Goal: Transaction & Acquisition: Purchase product/service

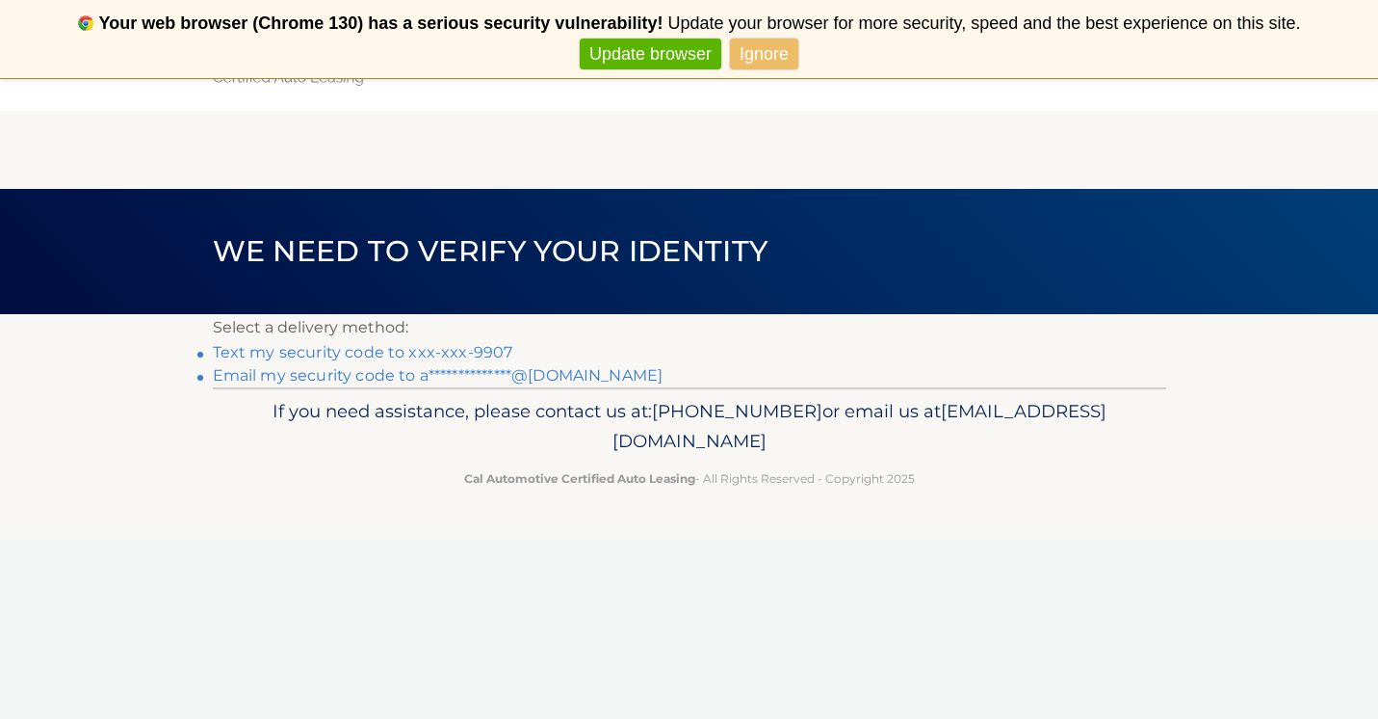
click at [411, 351] on link "Text my security code to xxx-xxx-9907" at bounding box center [363, 352] width 301 height 18
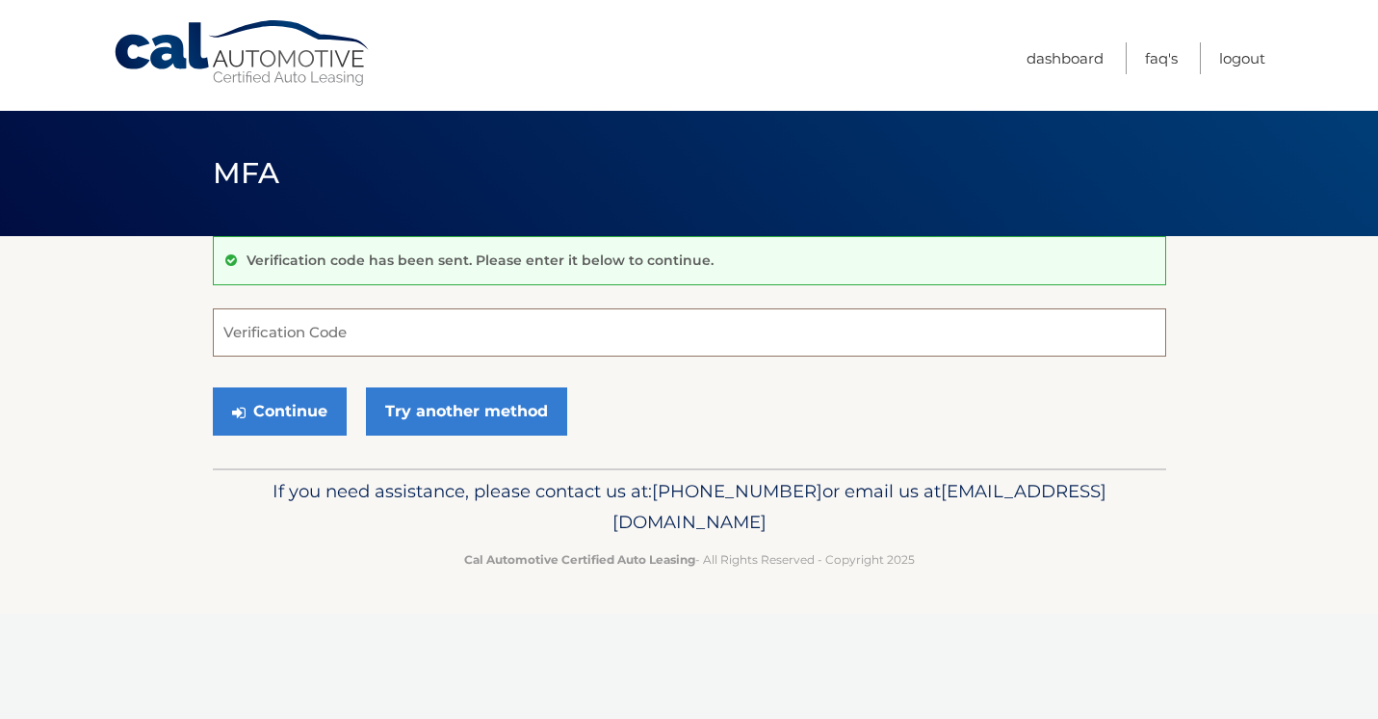
click at [600, 334] on input "Verification Code" at bounding box center [690, 332] width 954 height 48
type input "426521"
click at [213, 387] on button "Continue" at bounding box center [280, 411] width 134 height 48
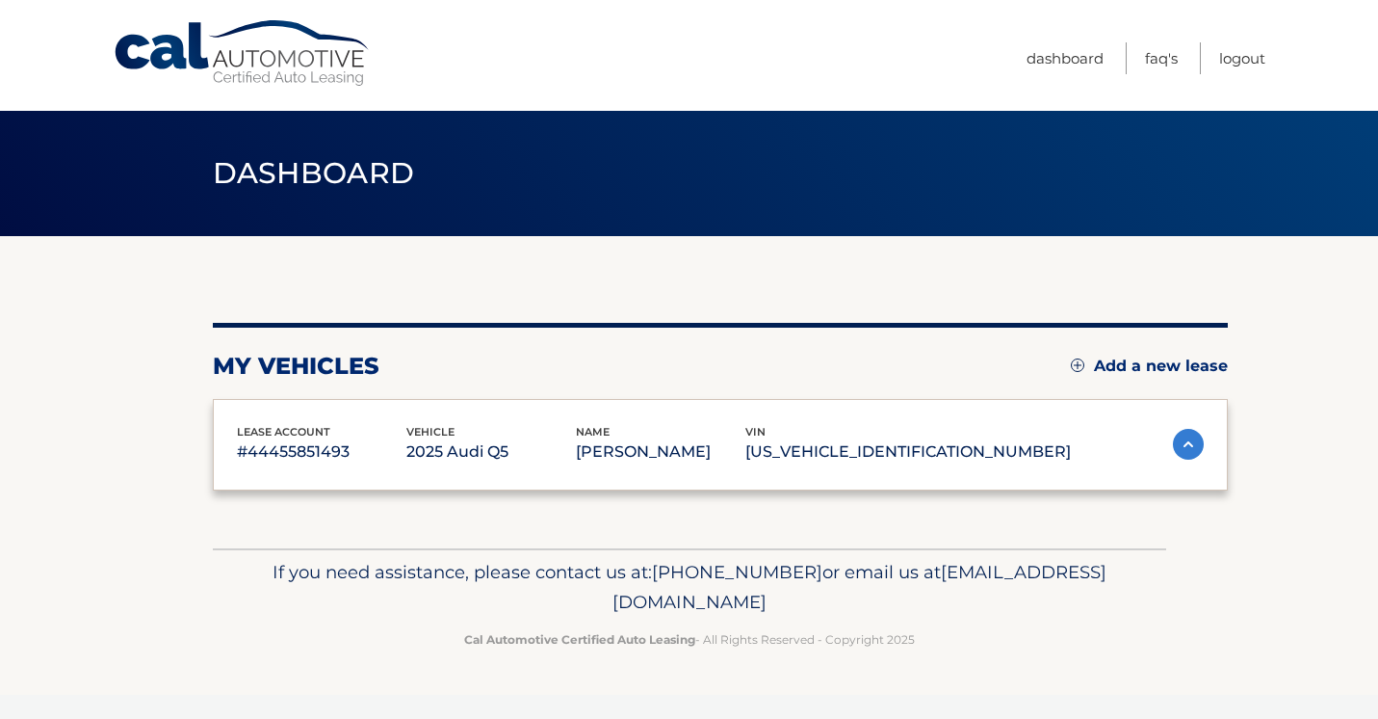
click at [265, 416] on div "lease account #44455851493 vehicle 2025 Audi Q5 name ALICIA ANDALORO vin WA1ABA…" at bounding box center [720, 445] width 1015 height 92
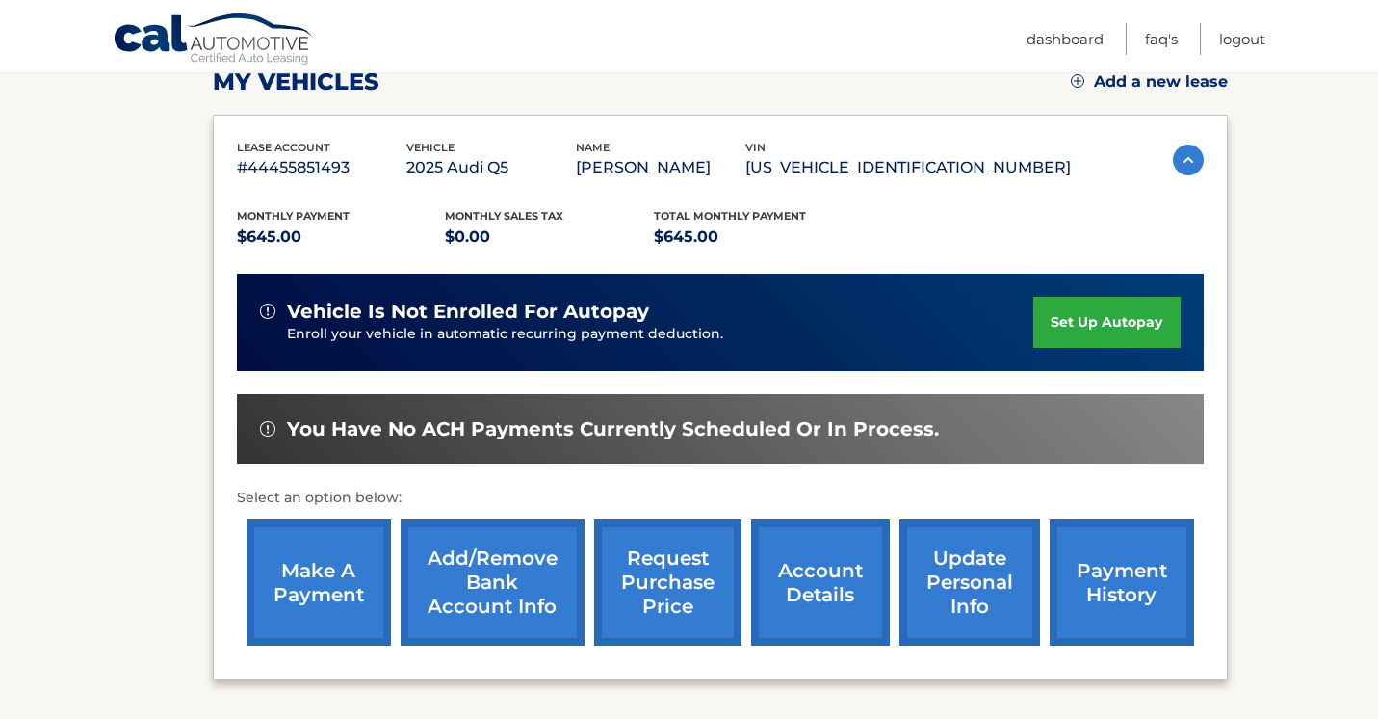
scroll to position [285, 0]
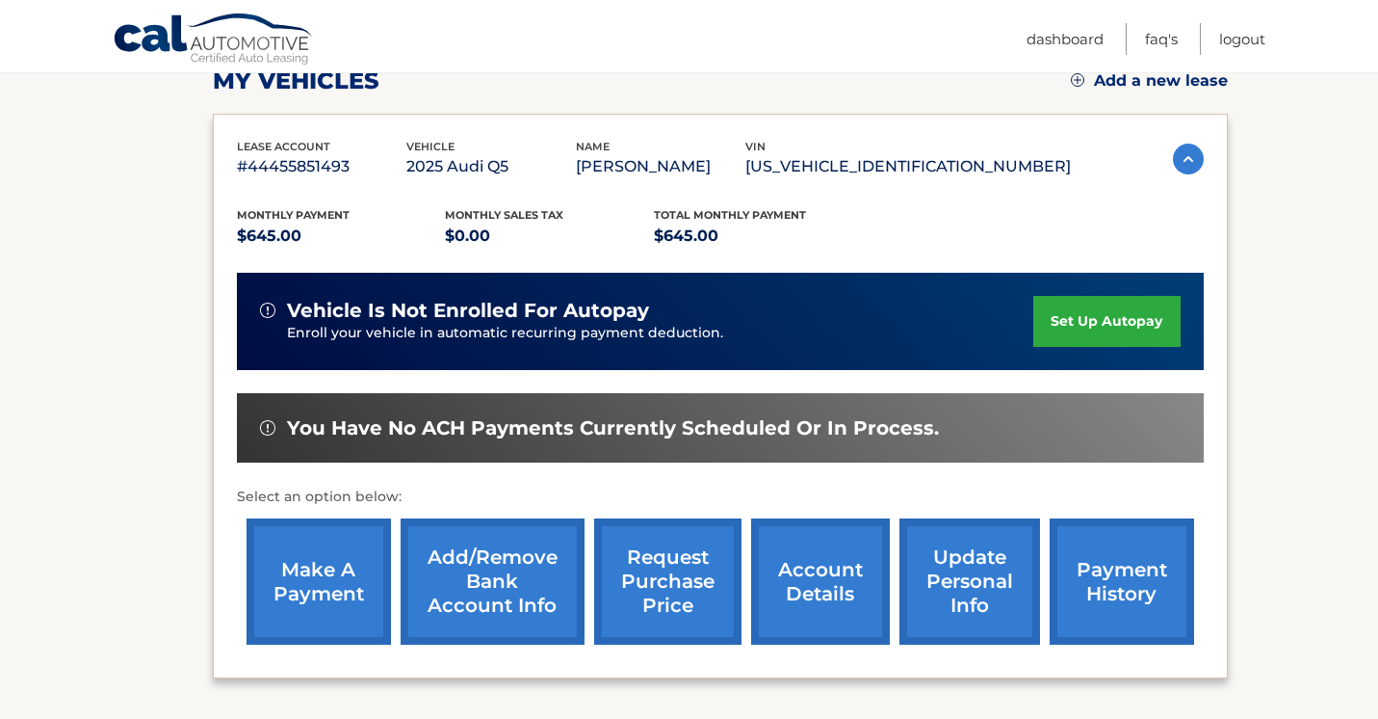
click at [308, 586] on link "make a payment" at bounding box center [319, 581] width 144 height 126
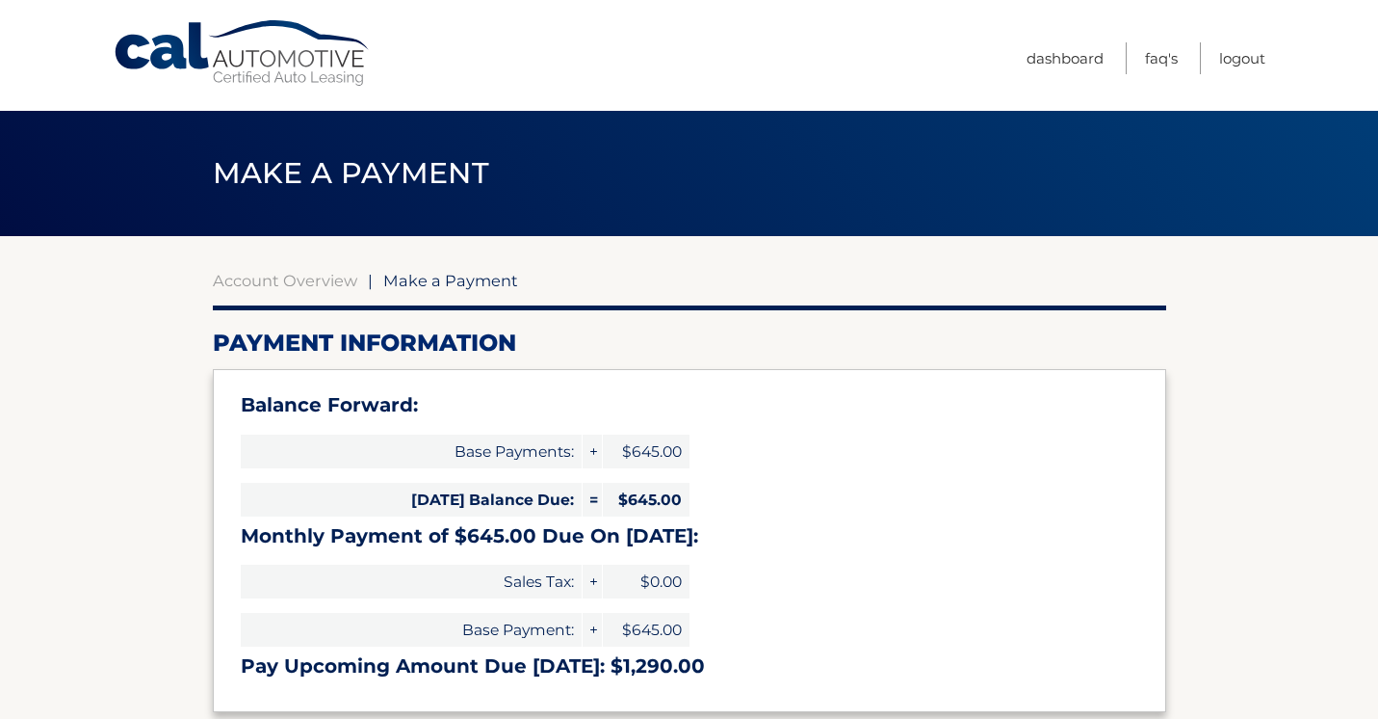
select select "YmRhZTkzZjctMmVlOS00YTVhLTlhYTUtYTBhMzU1NDA4Yjk5"
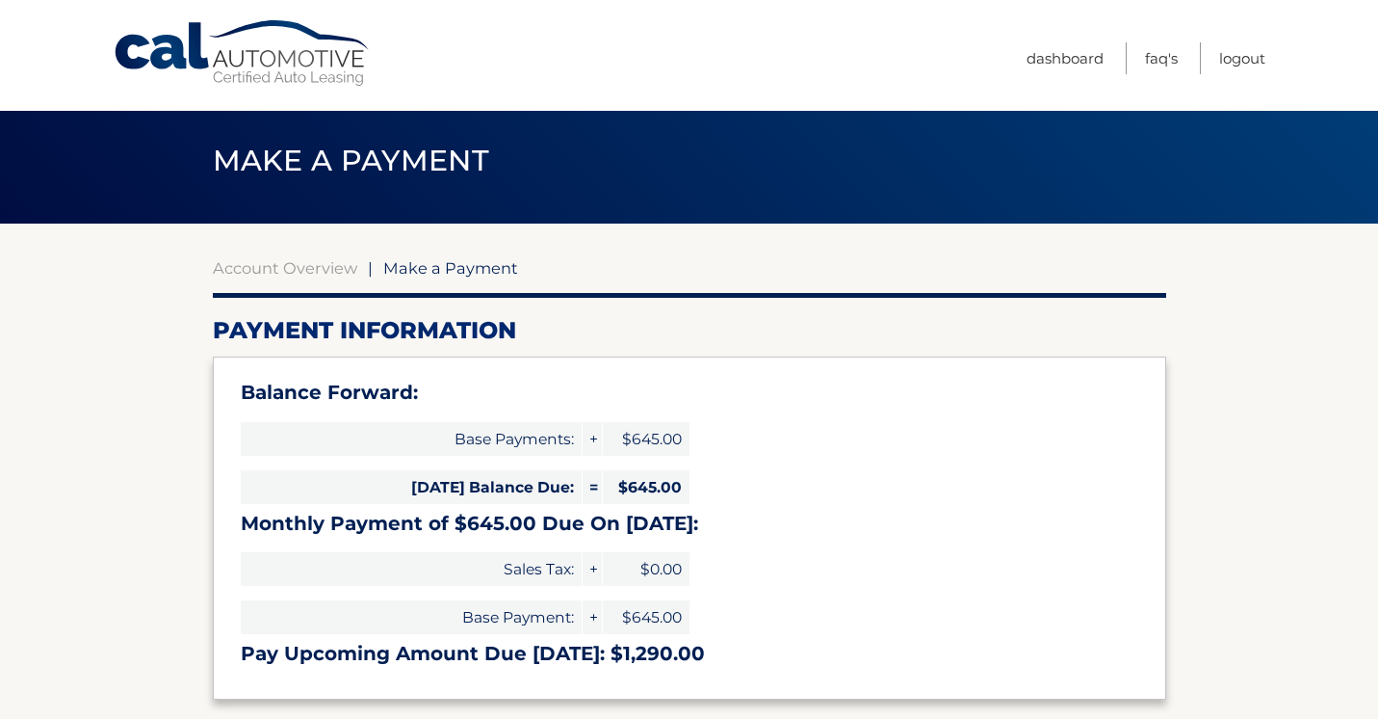
scroll to position [11, 0]
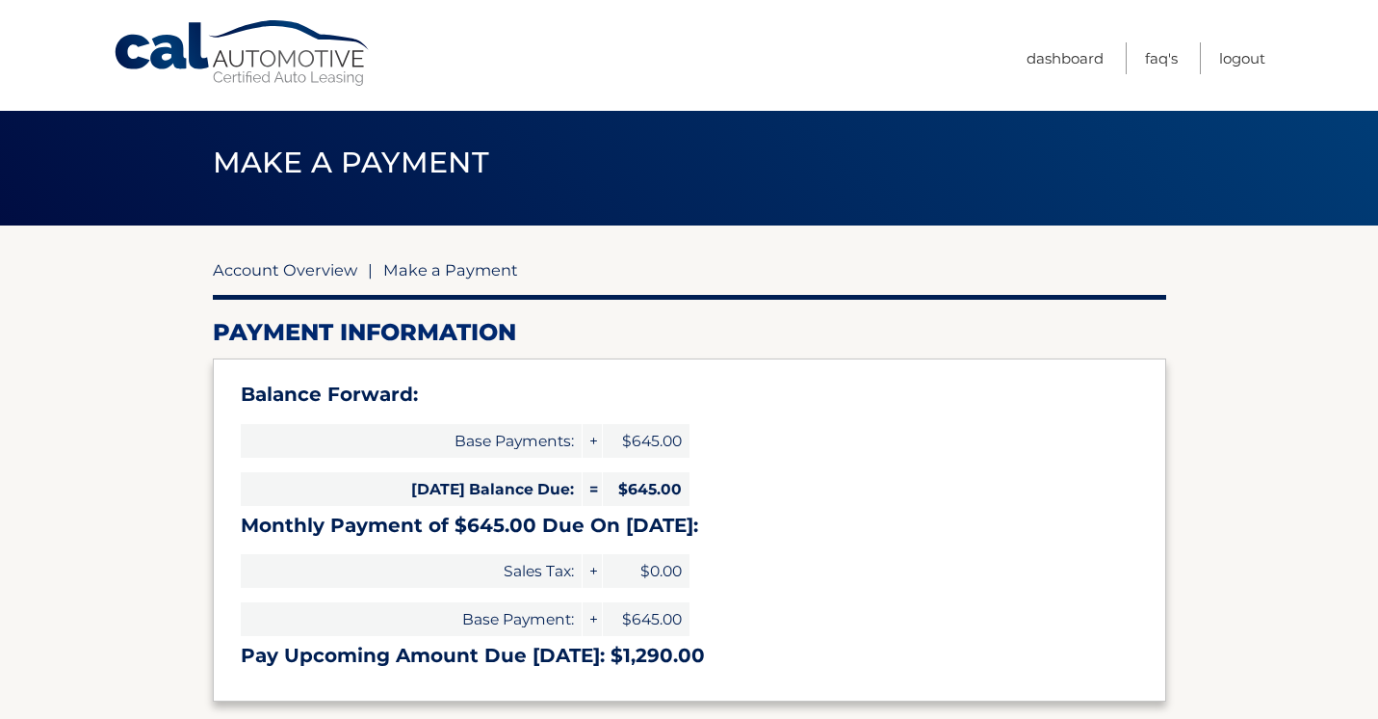
click at [260, 269] on link "Account Overview" at bounding box center [285, 269] width 144 height 19
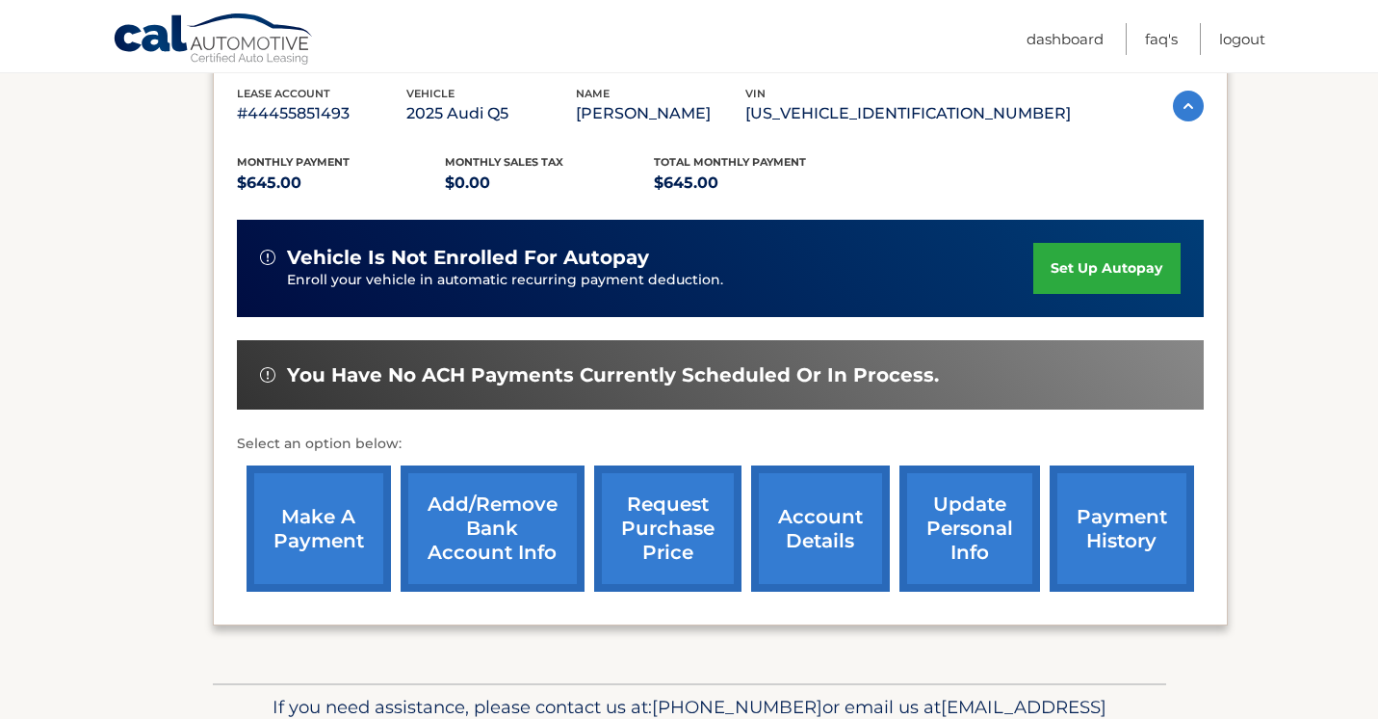
scroll to position [342, 0]
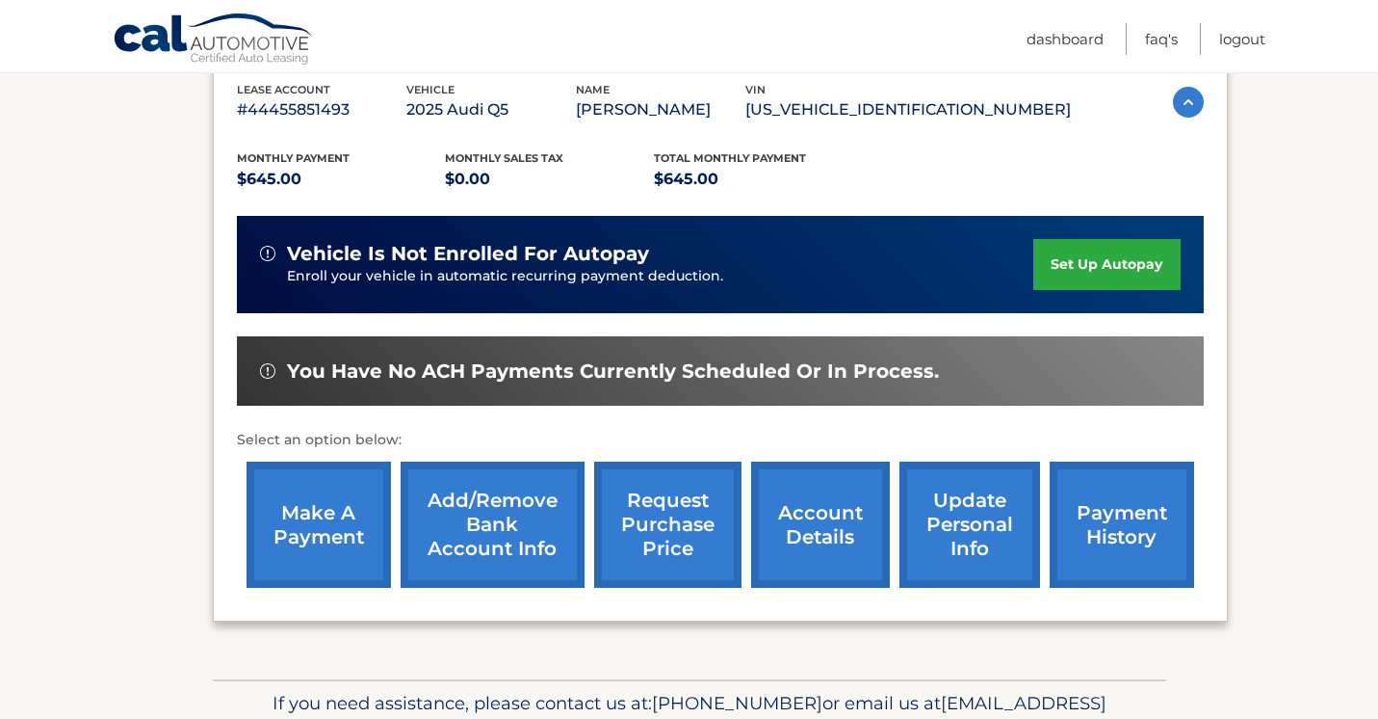
click at [1089, 529] on link "payment history" at bounding box center [1122, 524] width 144 height 126
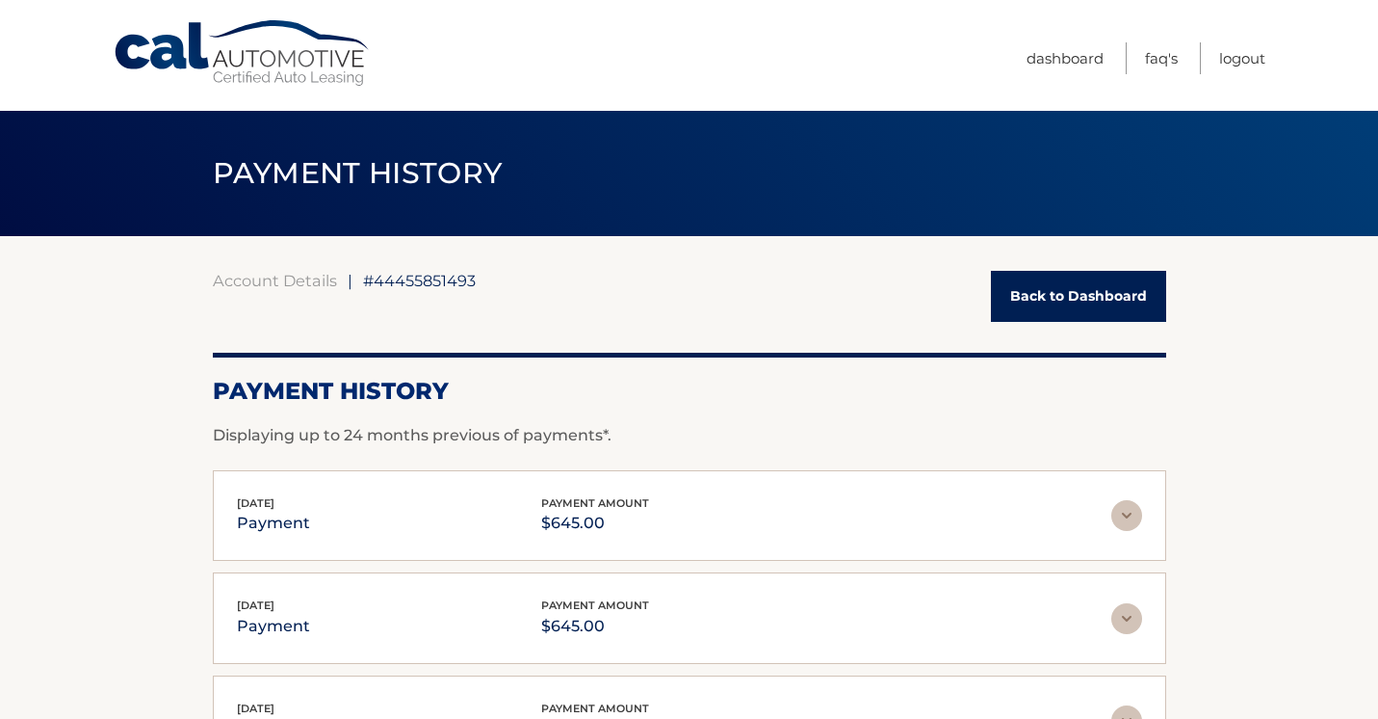
click at [1060, 303] on link "Back to Dashboard" at bounding box center [1078, 296] width 175 height 51
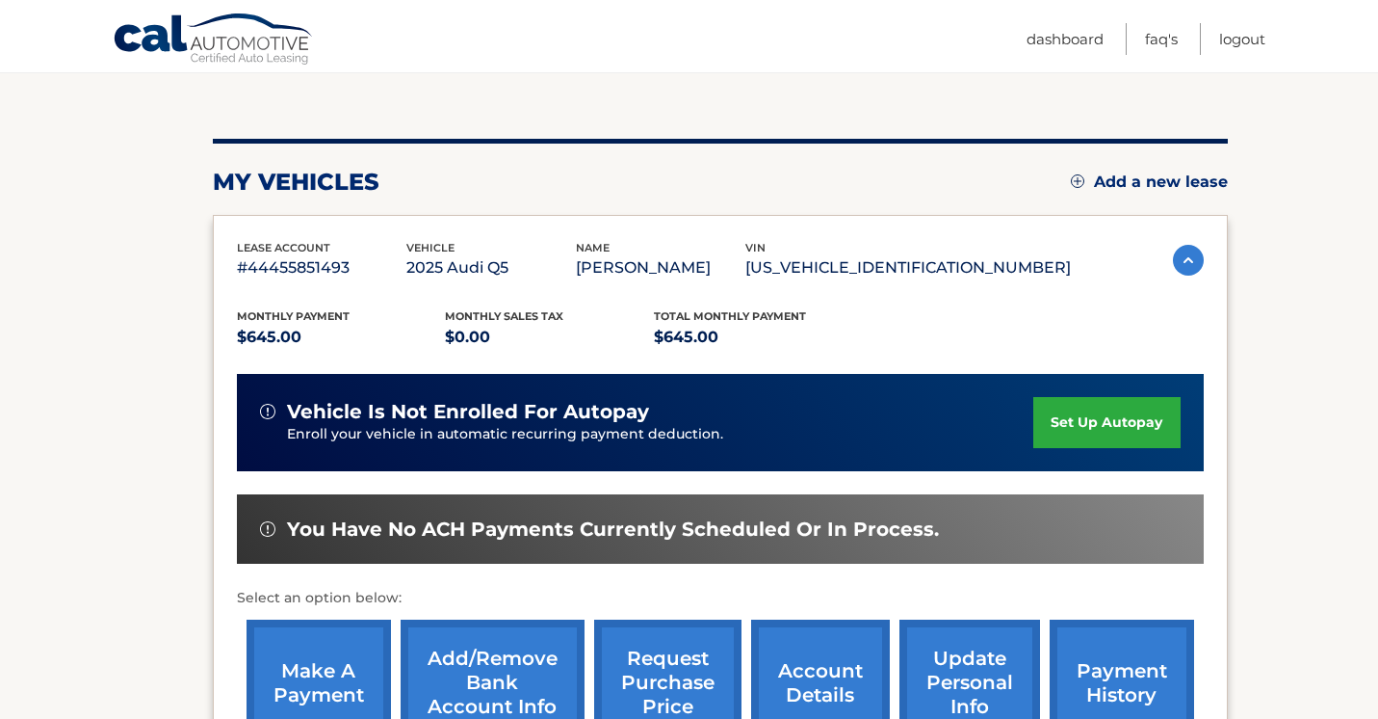
scroll to position [186, 0]
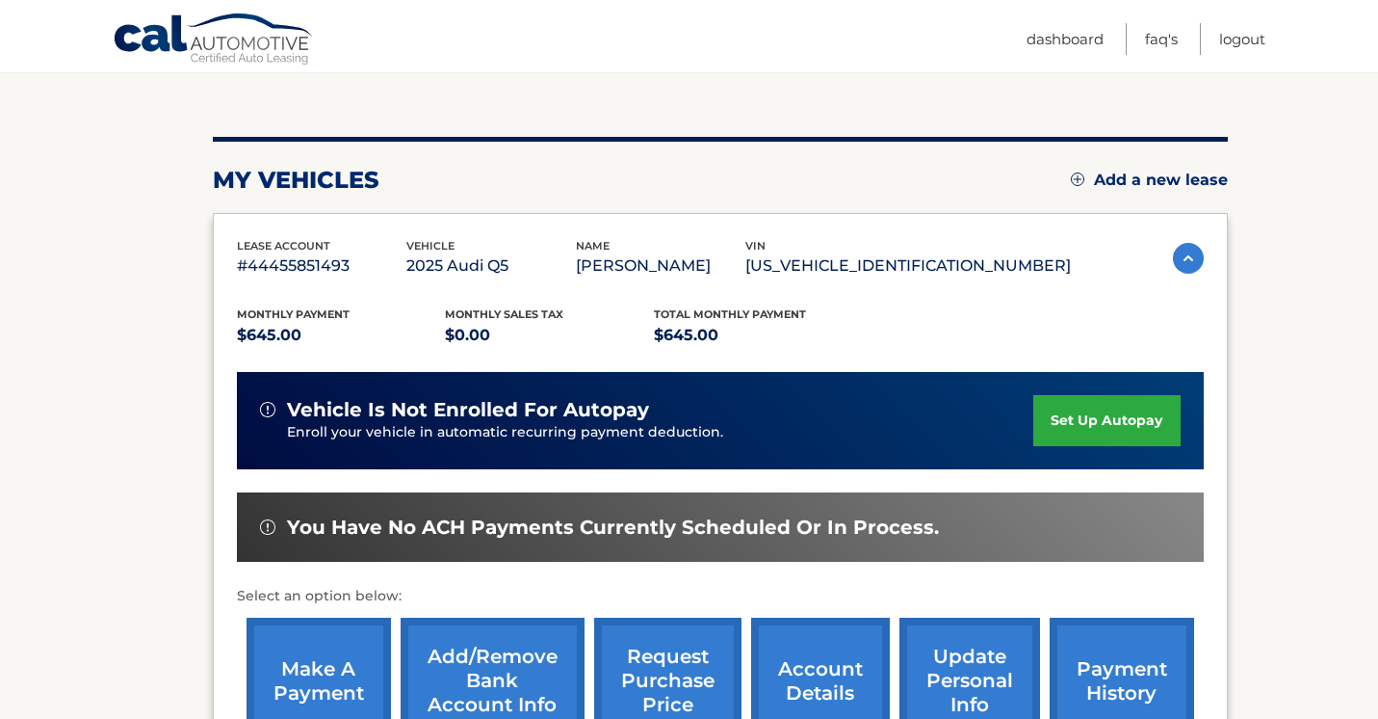
click at [334, 667] on link "make a payment" at bounding box center [319, 680] width 144 height 126
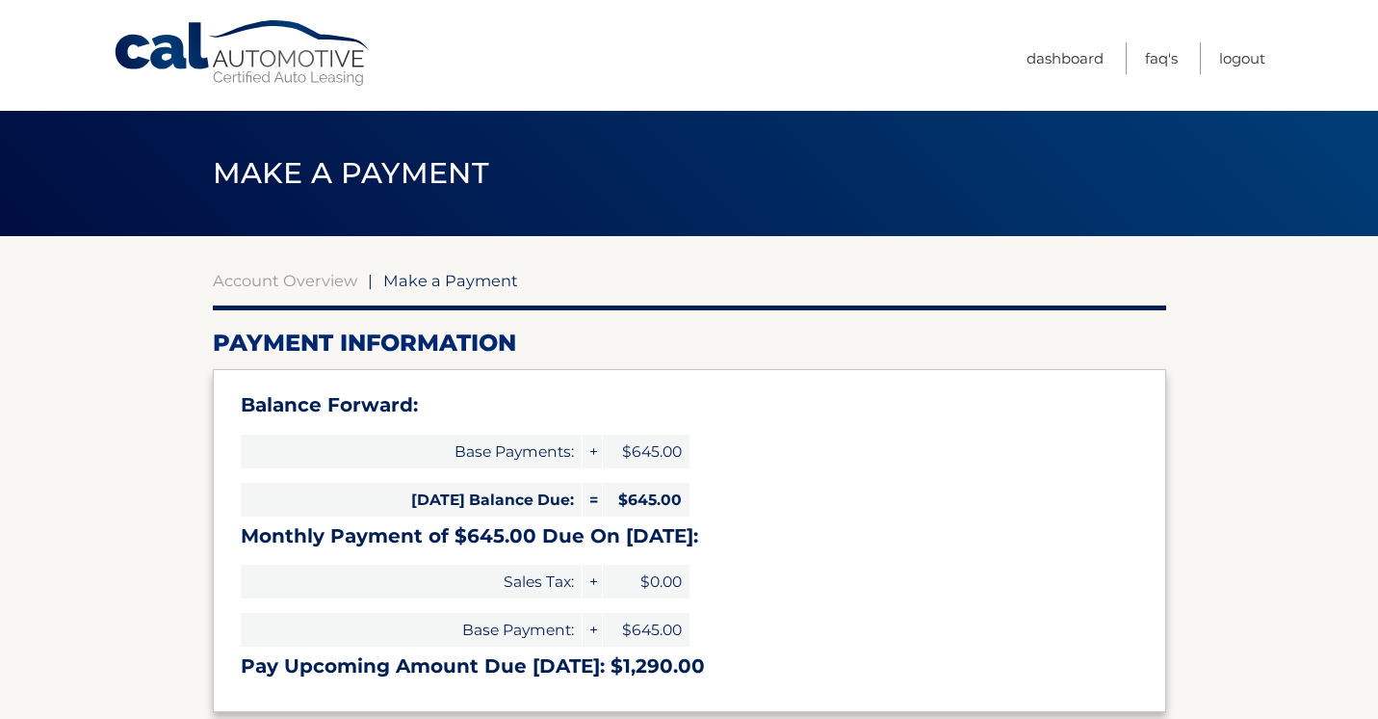
select select "YmRhZTkzZjctMmVlOS00YTVhLTlhYTUtYTBhMzU1NDA4Yjk5"
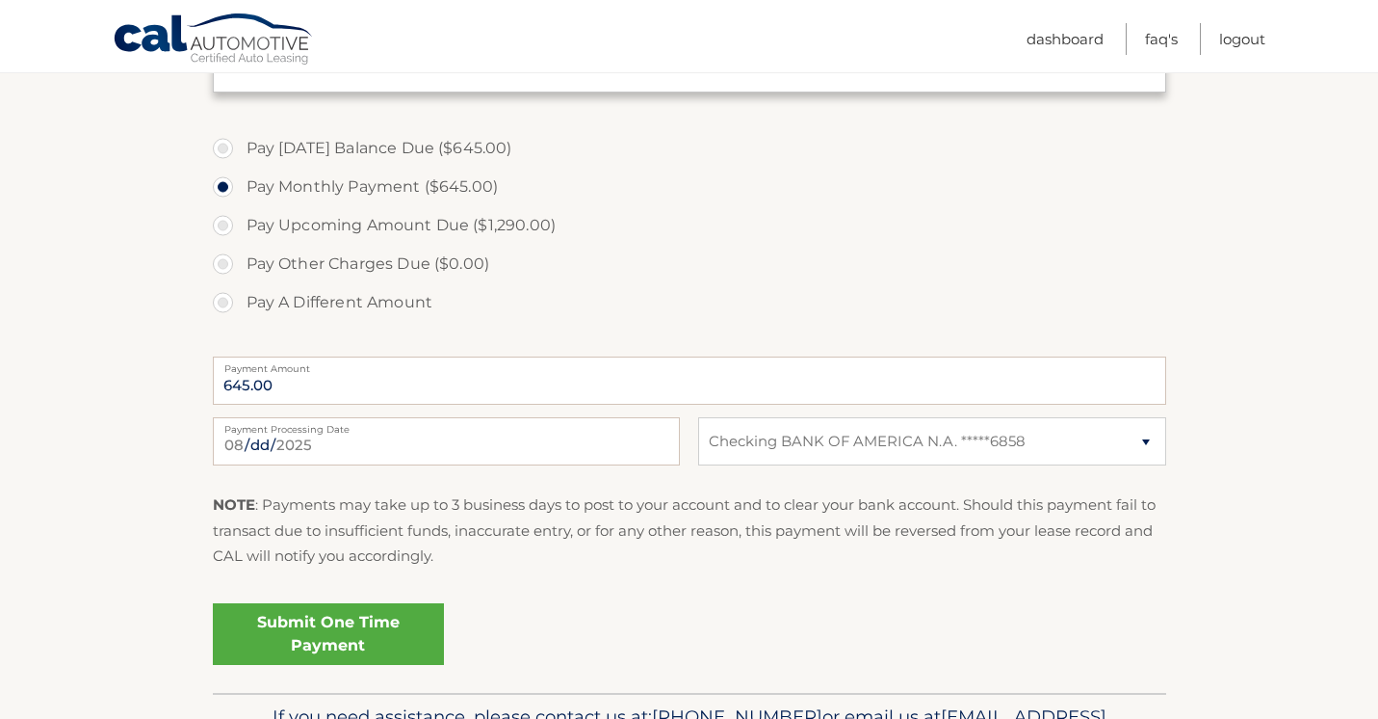
scroll to position [637, 0]
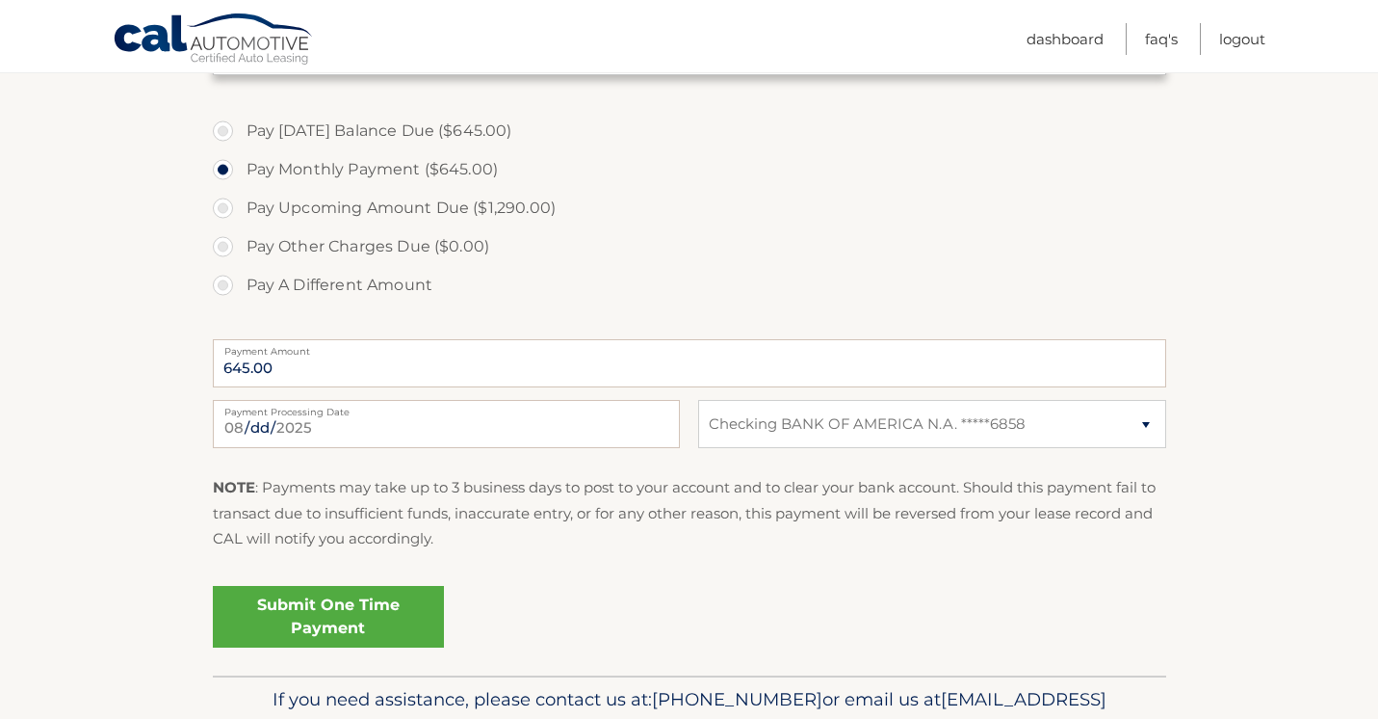
click at [299, 622] on link "Submit One Time Payment" at bounding box center [328, 617] width 231 height 62
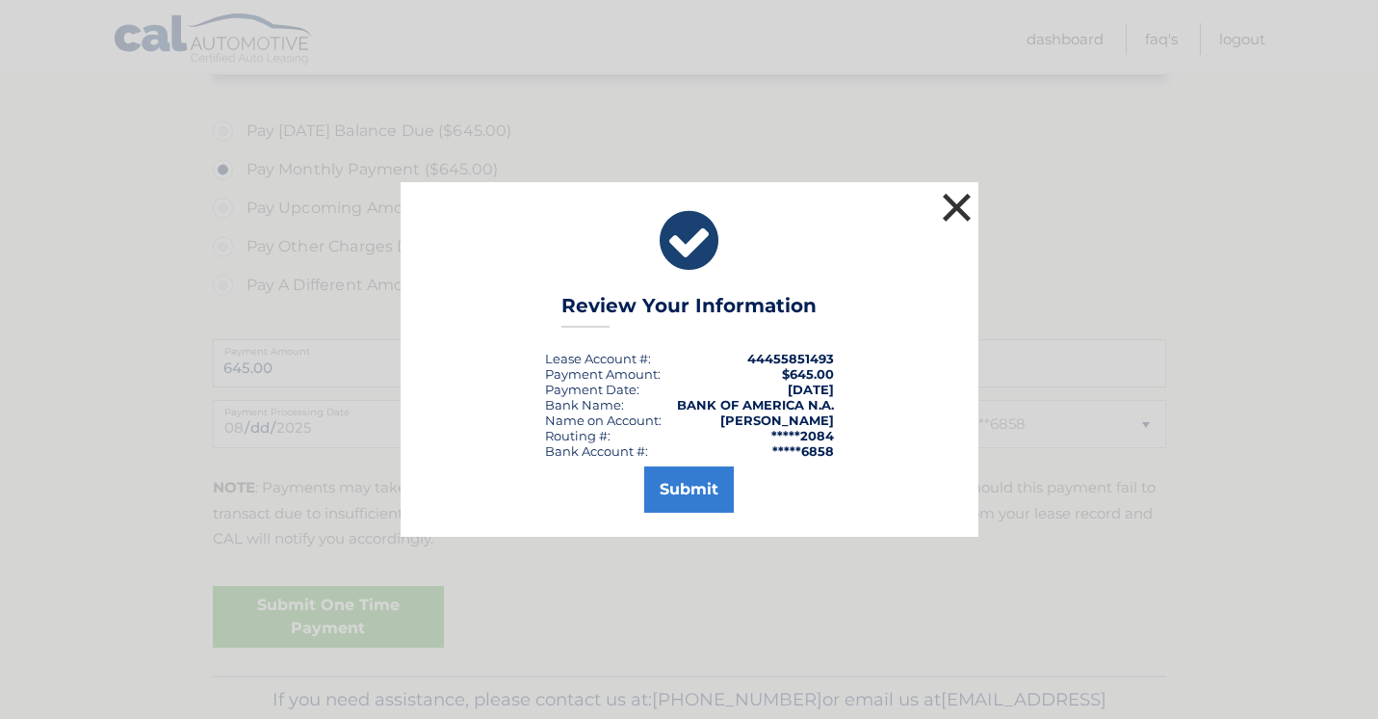
click at [960, 201] on button "×" at bounding box center [957, 207] width 39 height 39
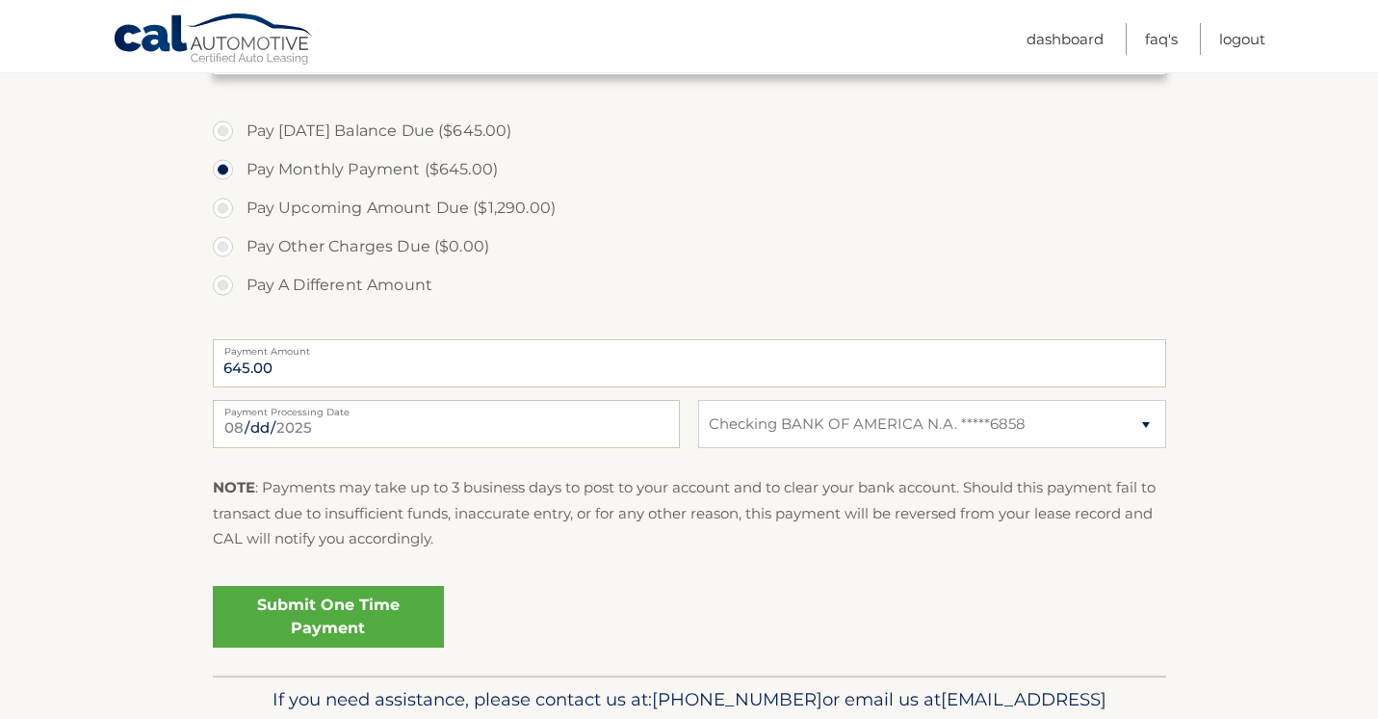
scroll to position [636, 0]
click at [346, 615] on link "Submit One Time Payment" at bounding box center [328, 618] width 231 height 62
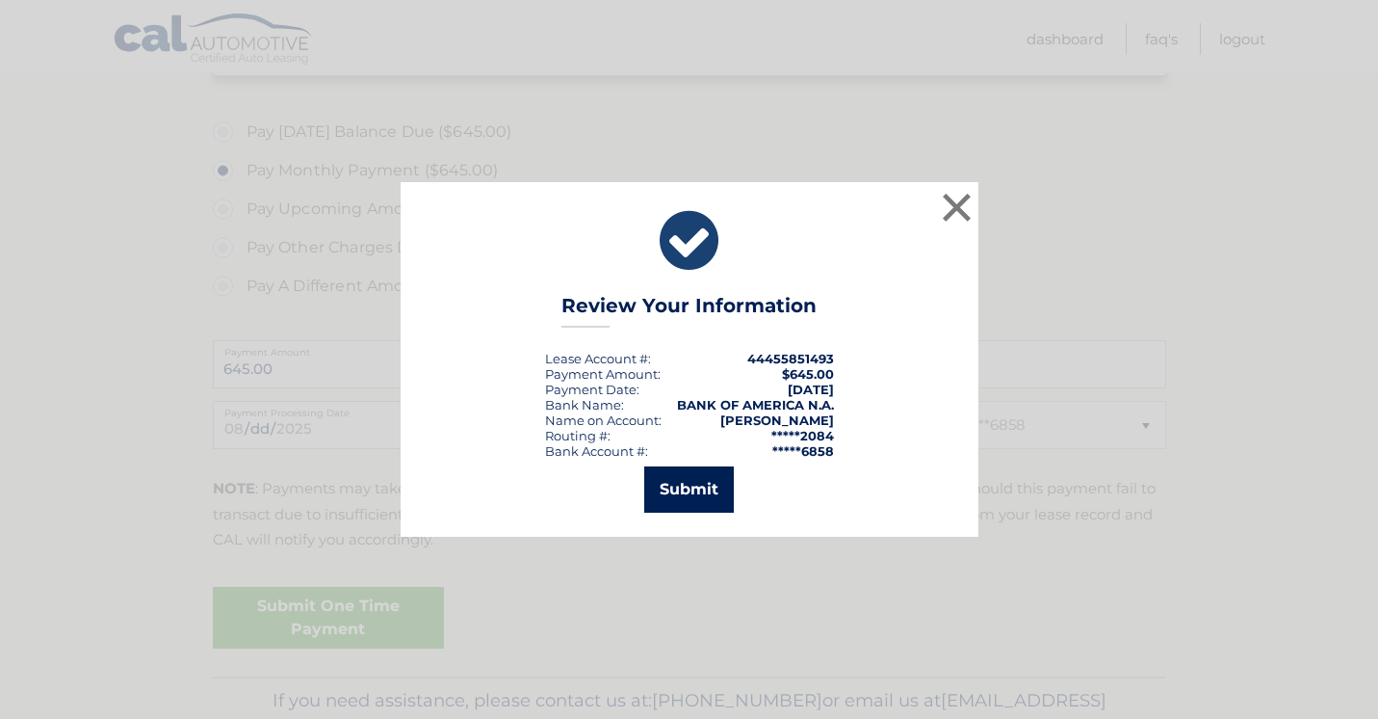
click at [688, 489] on button "Submit" at bounding box center [689, 489] width 90 height 46
